Goal: Information Seeking & Learning: Learn about a topic

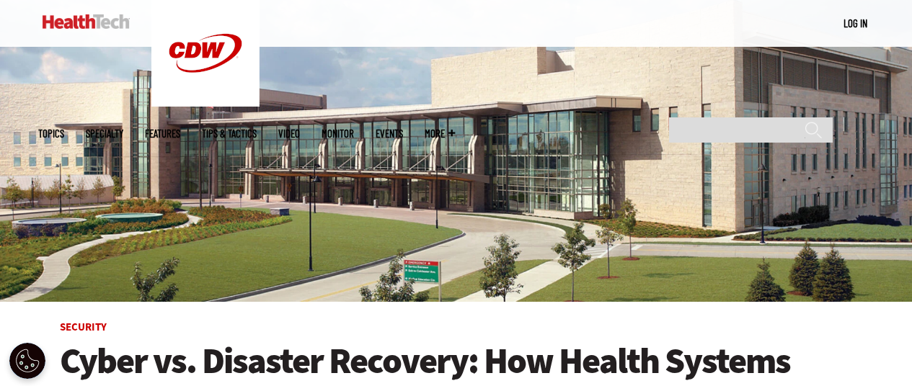
scroll to position [288, 0]
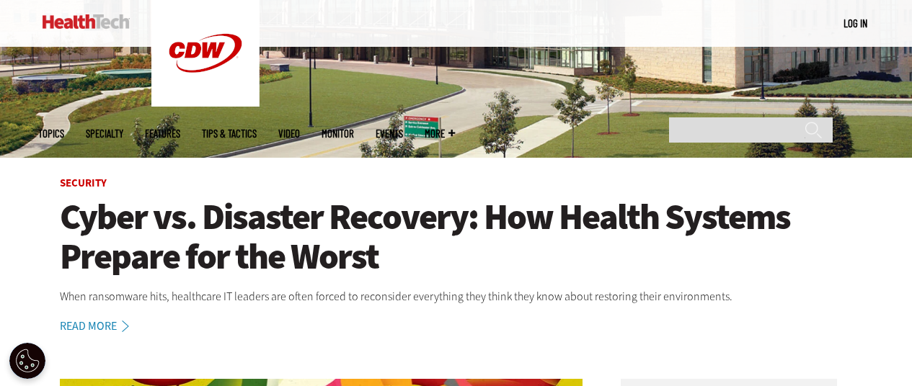
drag, startPoint x: 301, startPoint y: 220, endPoint x: 311, endPoint y: 224, distance: 11.0
click at [301, 220] on h1 "Cyber vs. Disaster Recovery: How Health Systems Prepare for the Worst" at bounding box center [456, 237] width 793 height 79
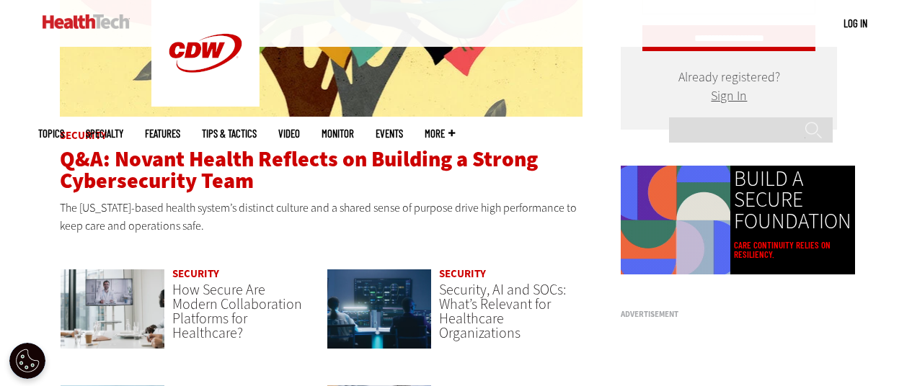
scroll to position [937, 0]
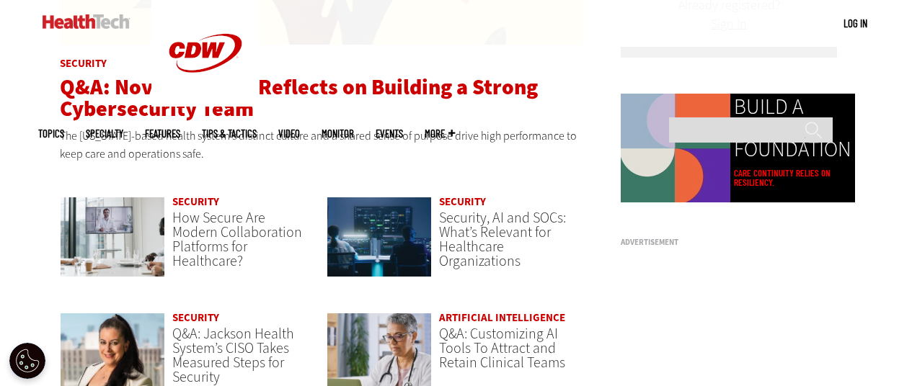
click at [219, 96] on span "Q&A: Novant Health Reflects on Building a Strong Cybersecurity Team" at bounding box center [299, 98] width 478 height 50
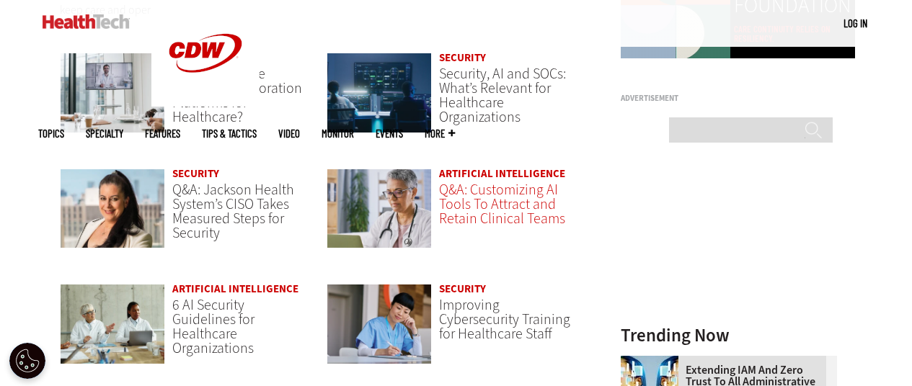
click at [495, 194] on span "Q&A: Customizing AI Tools To Attract and Retain Clinical Teams" at bounding box center [502, 204] width 126 height 48
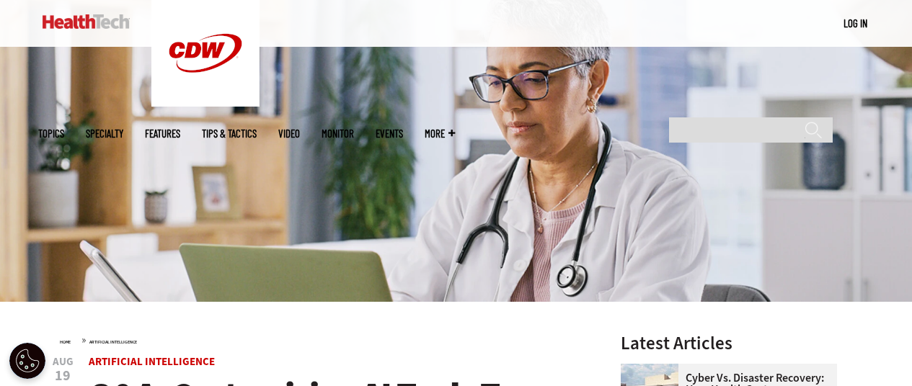
scroll to position [360, 0]
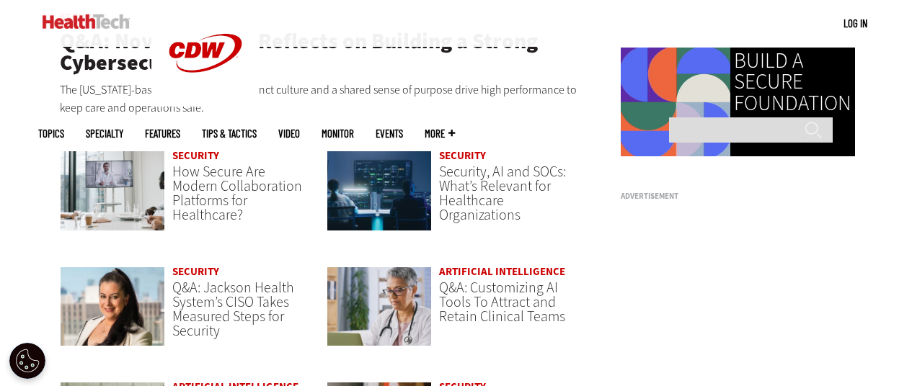
scroll to position [1008, 0]
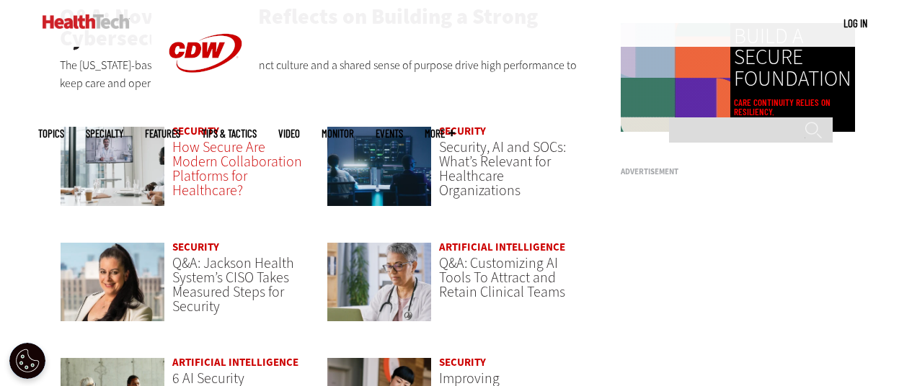
click at [194, 167] on span "How Secure Are Modern Collaboration Platforms for Healthcare?" at bounding box center [237, 169] width 130 height 63
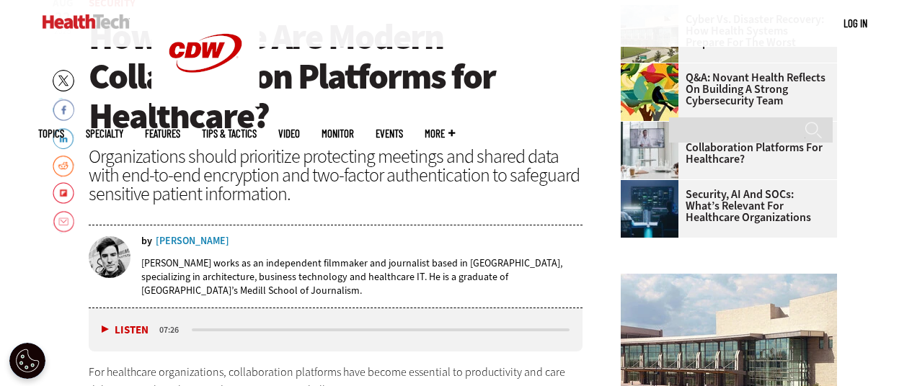
scroll to position [505, 0]
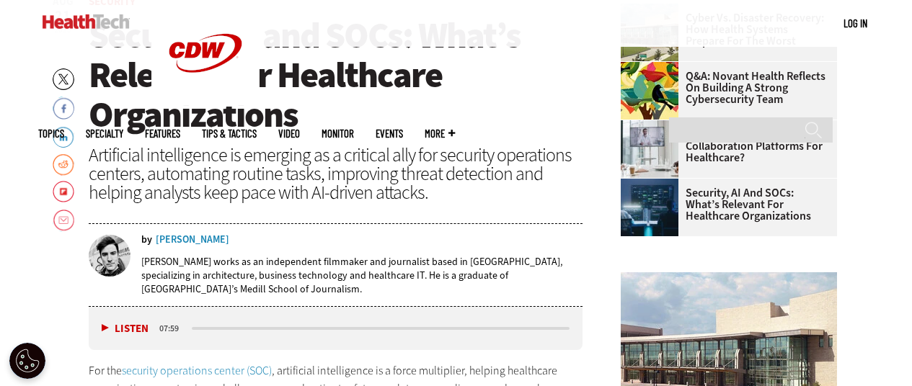
scroll to position [501, 0]
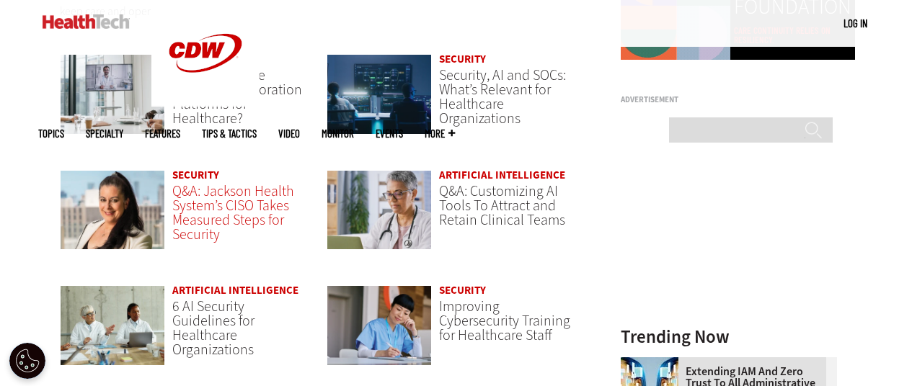
scroll to position [1152, 0]
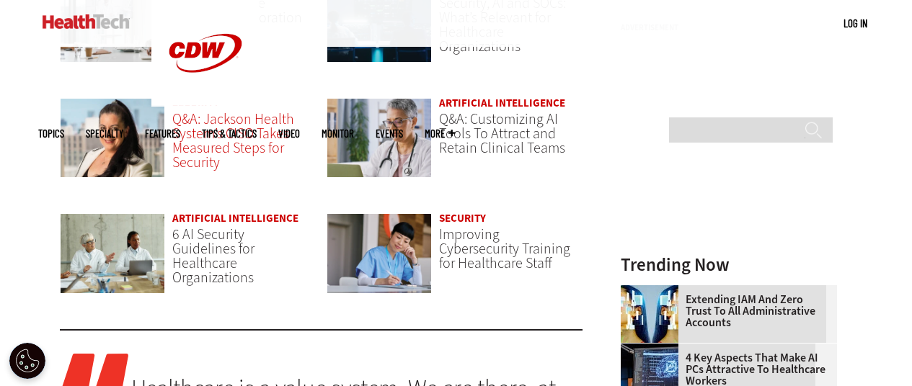
click at [198, 158] on span "Q&A: Jackson Health System’s CISO Takes Measured Steps for Security" at bounding box center [233, 141] width 122 height 63
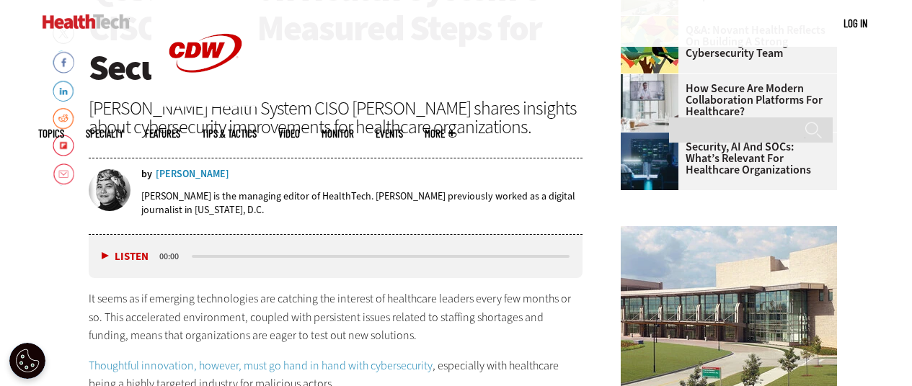
scroll to position [573, 0]
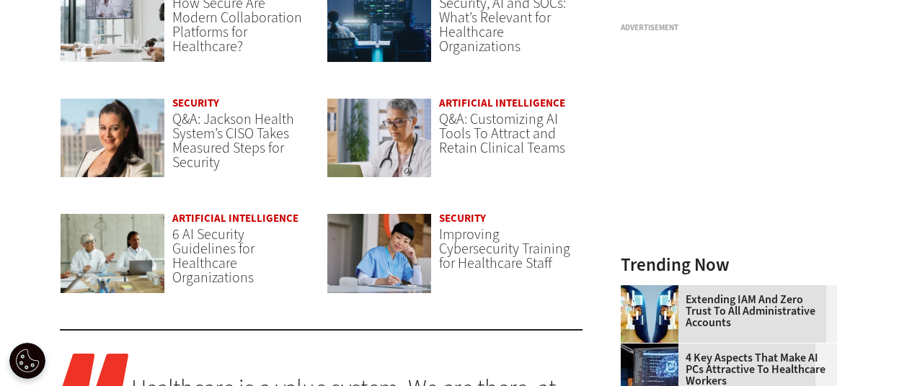
click at [473, 133] on span "Q&A: Customizing AI Tools To Attract and Retain Clinical Teams" at bounding box center [502, 134] width 126 height 48
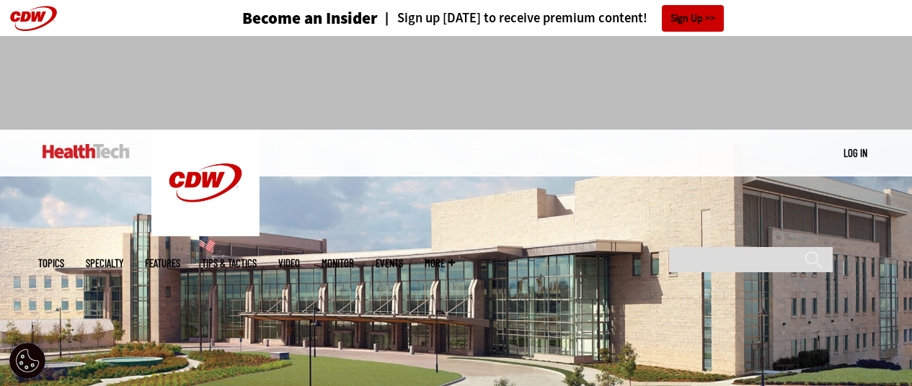
scroll to position [1152, 0]
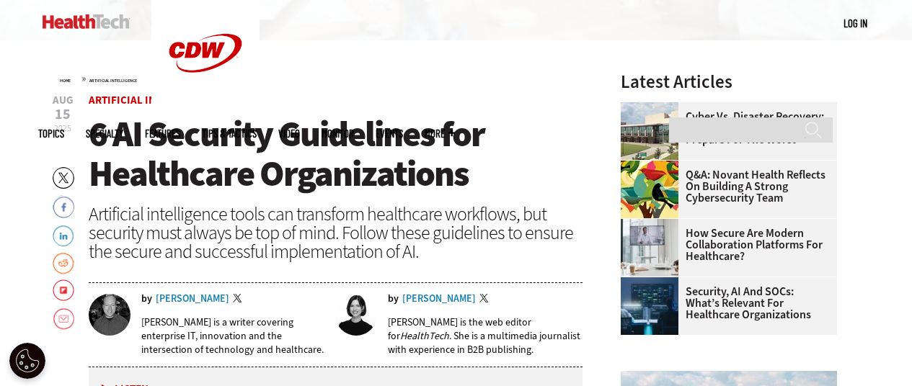
scroll to position [433, 0]
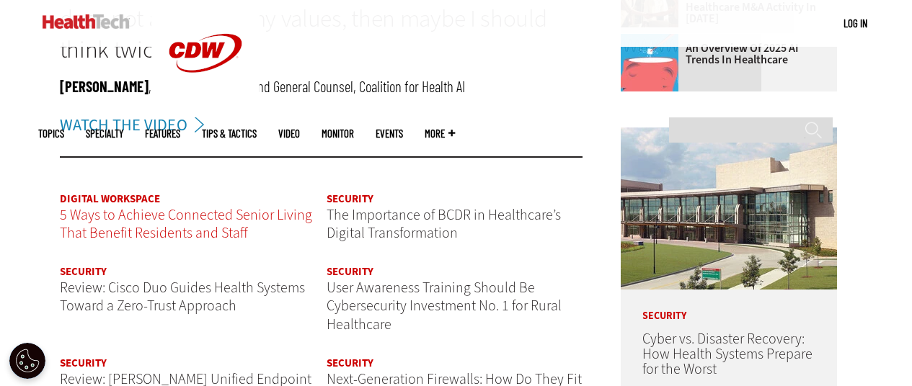
drag, startPoint x: 147, startPoint y: 226, endPoint x: 159, endPoint y: 242, distance: 20.0
click at [147, 226] on span "5 Ways to Achieve Connected Senior Living That Benefit Residents and Staff" at bounding box center [186, 224] width 252 height 38
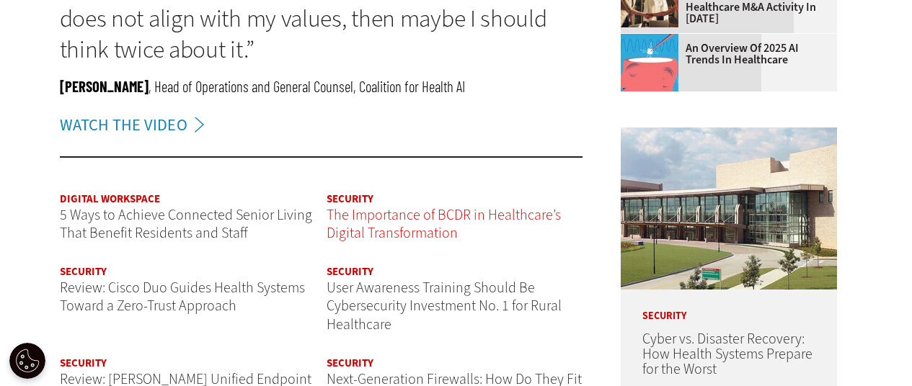
click at [367, 220] on span "The Importance of BCDR in Healthcare’s Digital Transformation" at bounding box center [444, 224] width 234 height 38
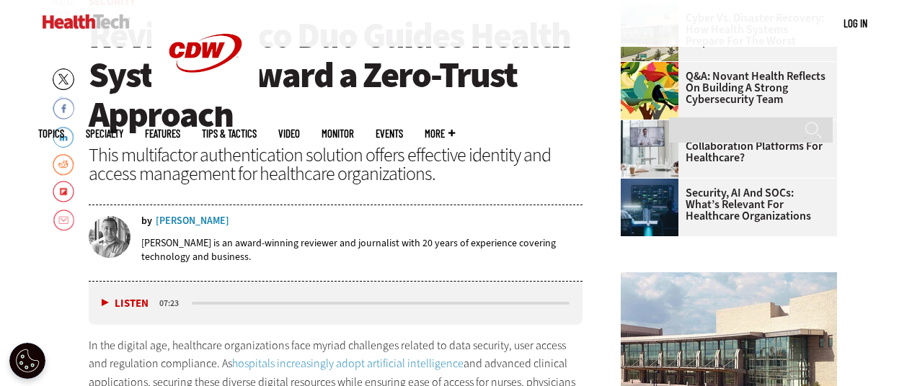
scroll to position [501, 0]
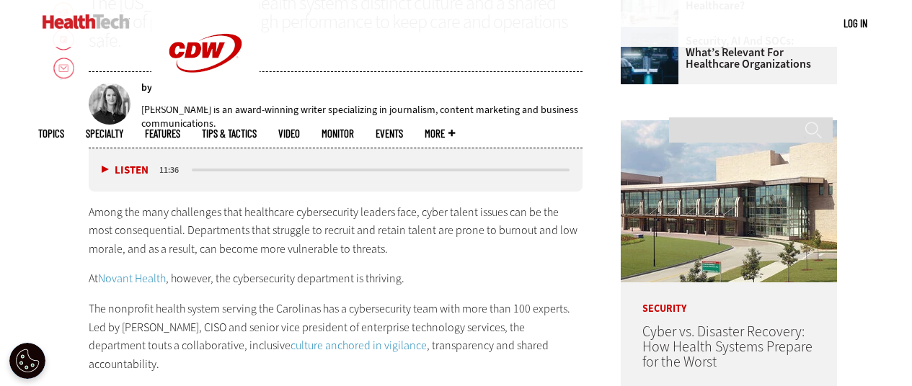
scroll to position [433, 0]
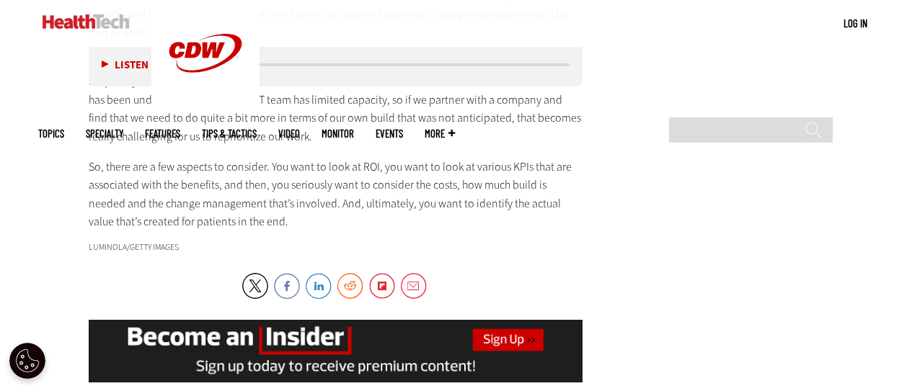
scroll to position [3028, 0]
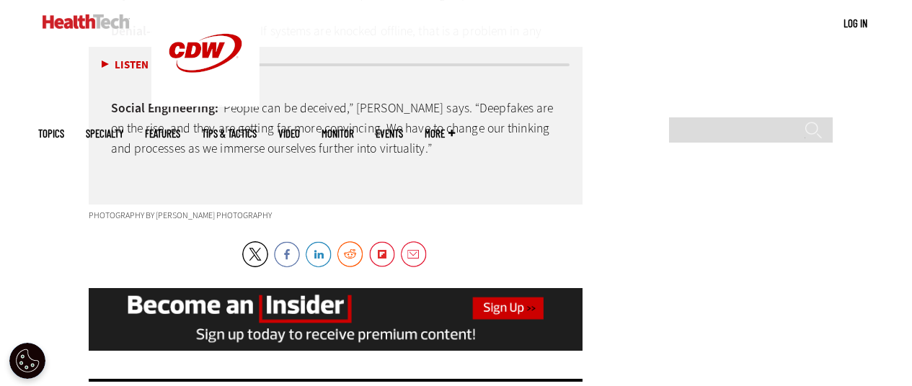
scroll to position [3316, 0]
